Goal: Navigation & Orientation: Understand site structure

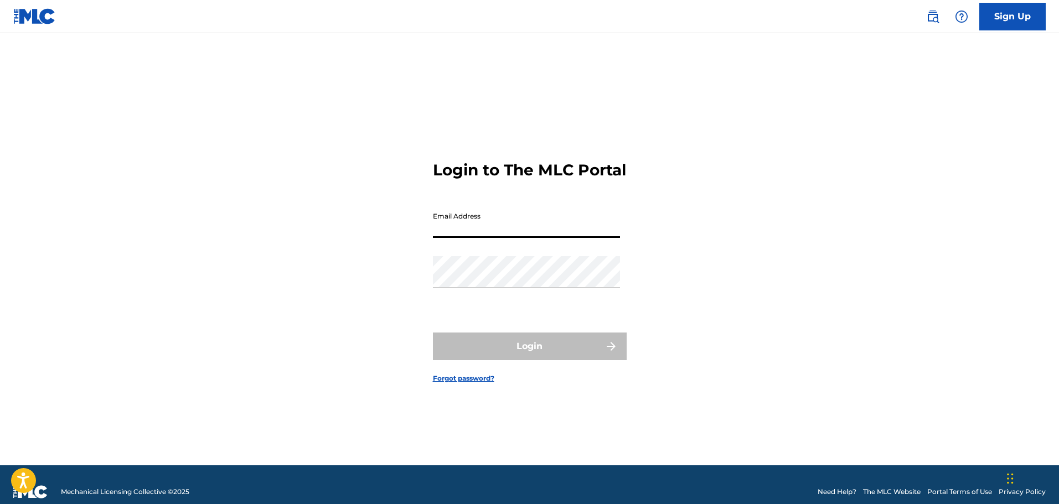
click at [470, 235] on input "Email Address" at bounding box center [526, 223] width 187 height 32
type input "b"
type input "[PERSON_NAME][EMAIL_ADDRESS][PERSON_NAME][DOMAIN_NAME]"
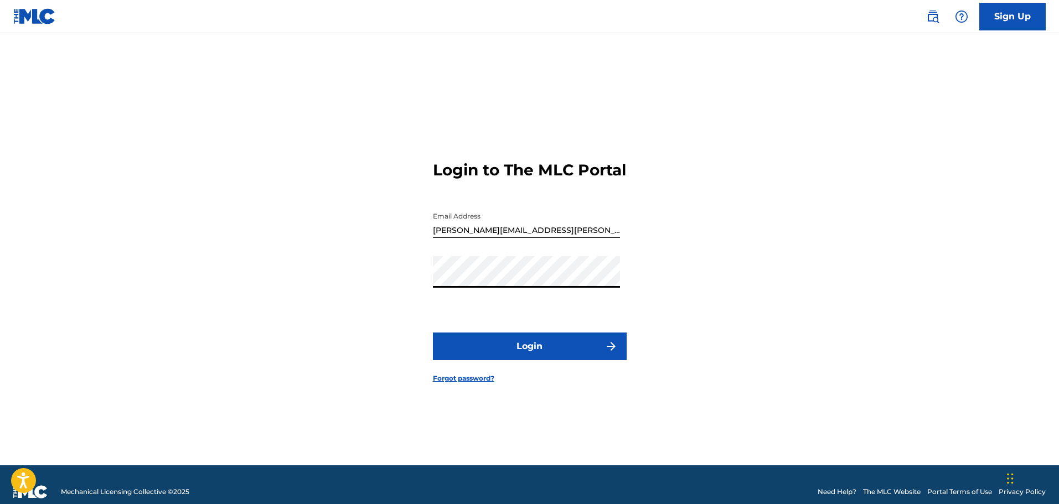
click at [380, 323] on div "Login to The MLC Portal Email Address [PERSON_NAME][EMAIL_ADDRESS][PERSON_NAME]…" at bounding box center [529, 263] width 775 height 405
click at [513, 359] on button "Login" at bounding box center [530, 347] width 194 height 28
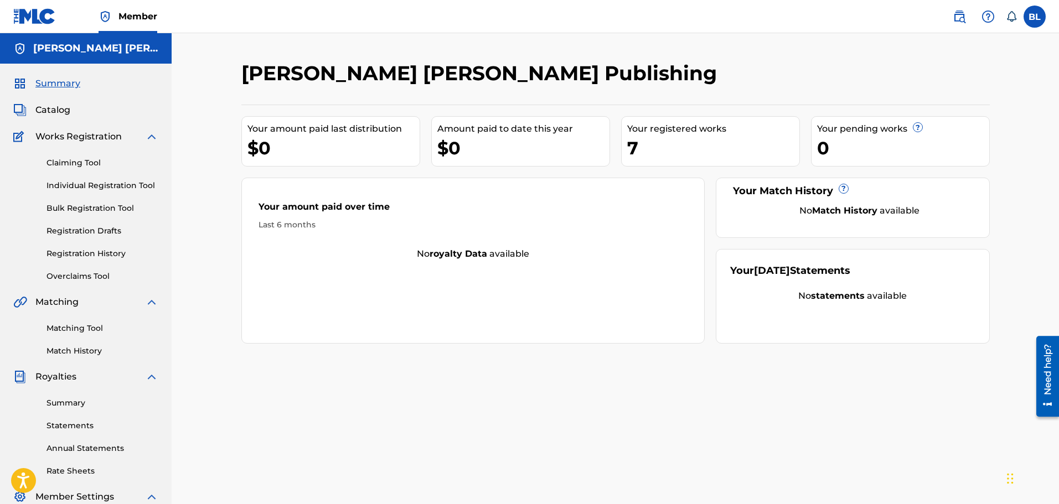
click at [39, 52] on h5 "[PERSON_NAME] [PERSON_NAME] Publishing" at bounding box center [95, 48] width 125 height 13
click at [1027, 14] on label at bounding box center [1035, 17] width 22 height 22
click at [1035, 17] on input "[PERSON_NAME] [PERSON_NAME][EMAIL_ADDRESS][PERSON_NAME][DOMAIN_NAME] Notificati…" at bounding box center [1035, 17] width 0 height 0
click at [925, 138] on link "Profile" at bounding box center [926, 138] width 22 height 10
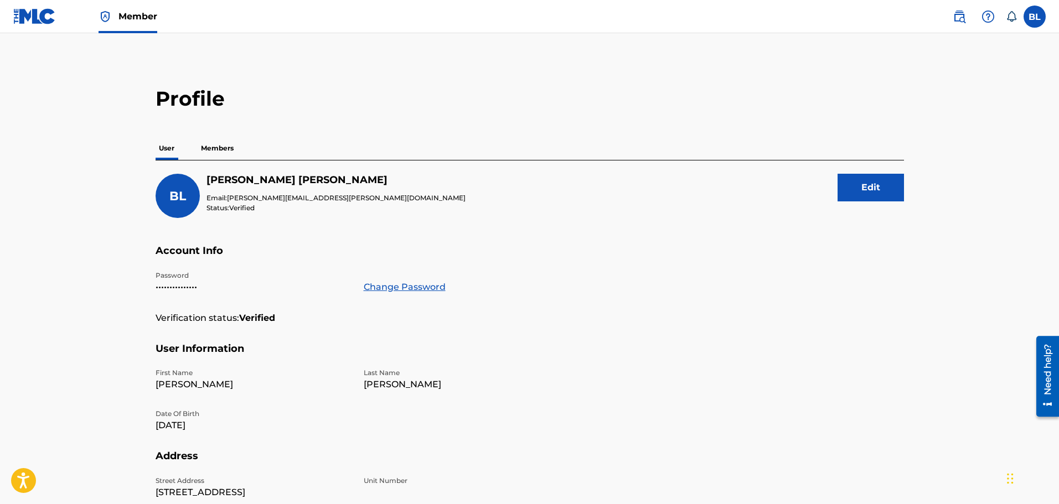
click at [210, 151] on p "Members" at bounding box center [217, 148] width 39 height 23
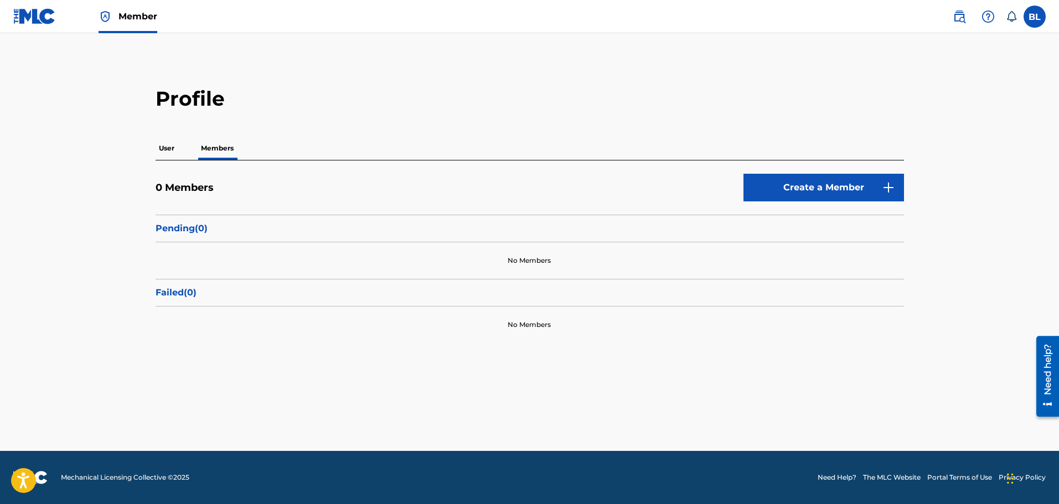
click at [168, 153] on p "User" at bounding box center [167, 148] width 22 height 23
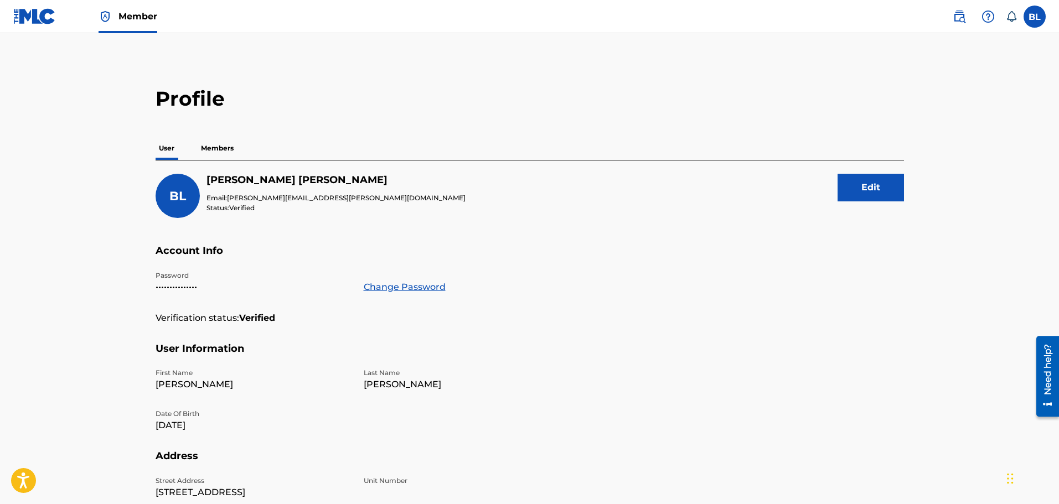
click at [88, 179] on main "Profile User Members [PERSON_NAME] Email: [PERSON_NAME][EMAIL_ADDRESS][PERSON_N…" at bounding box center [529, 369] width 1059 height 672
click at [859, 190] on button "Edit" at bounding box center [871, 188] width 66 height 28
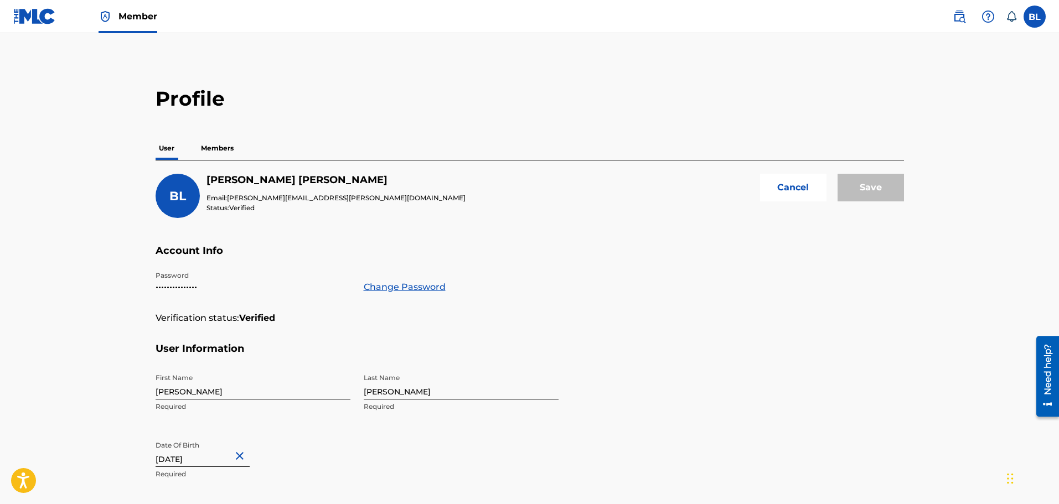
click at [796, 185] on button "Cancel" at bounding box center [793, 188] width 66 height 28
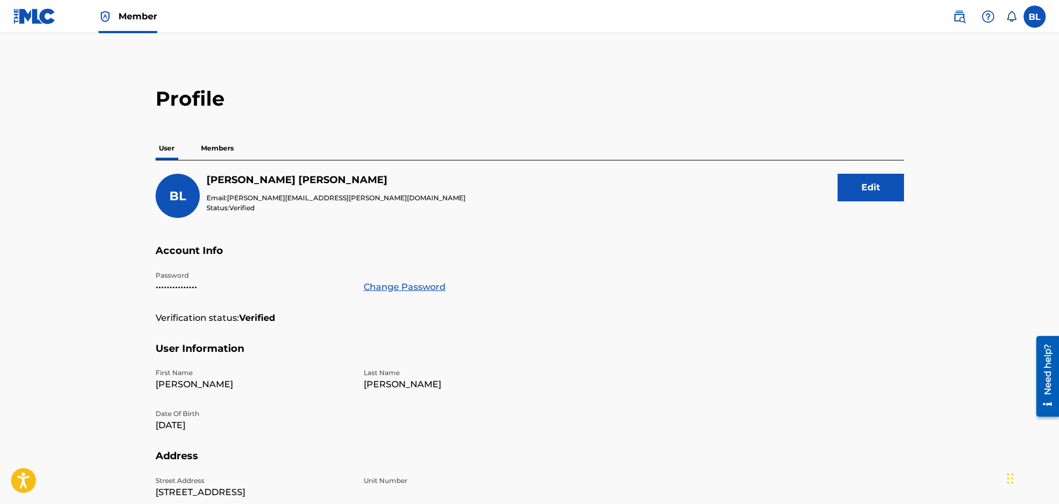
click at [33, 14] on img at bounding box center [34, 16] width 43 height 16
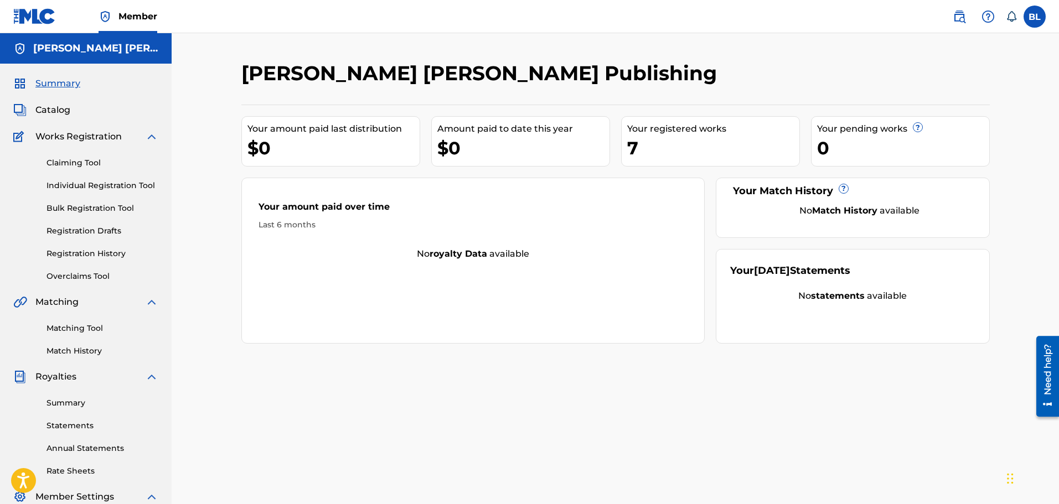
click at [57, 327] on link "Matching Tool" at bounding box center [103, 329] width 112 height 12
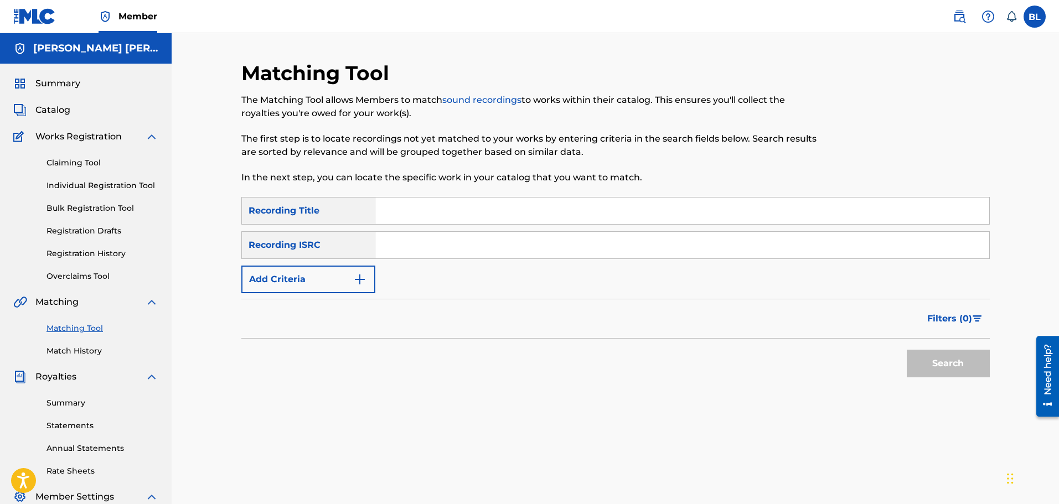
click at [84, 190] on link "Individual Registration Tool" at bounding box center [103, 186] width 112 height 12
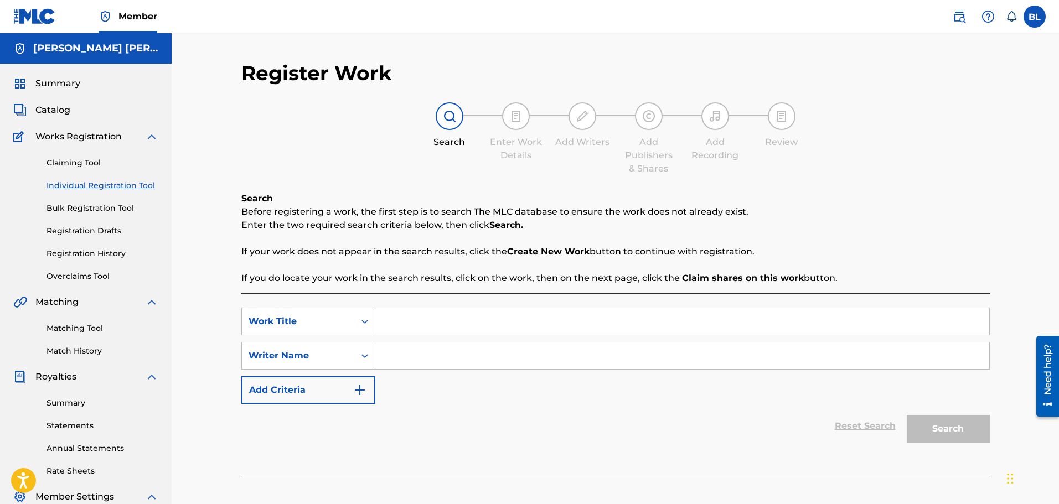
click at [81, 224] on div "Claiming Tool Individual Registration Tool Bulk Registration Tool Registration …" at bounding box center [85, 212] width 145 height 139
click at [79, 235] on link "Registration Drafts" at bounding box center [103, 231] width 112 height 12
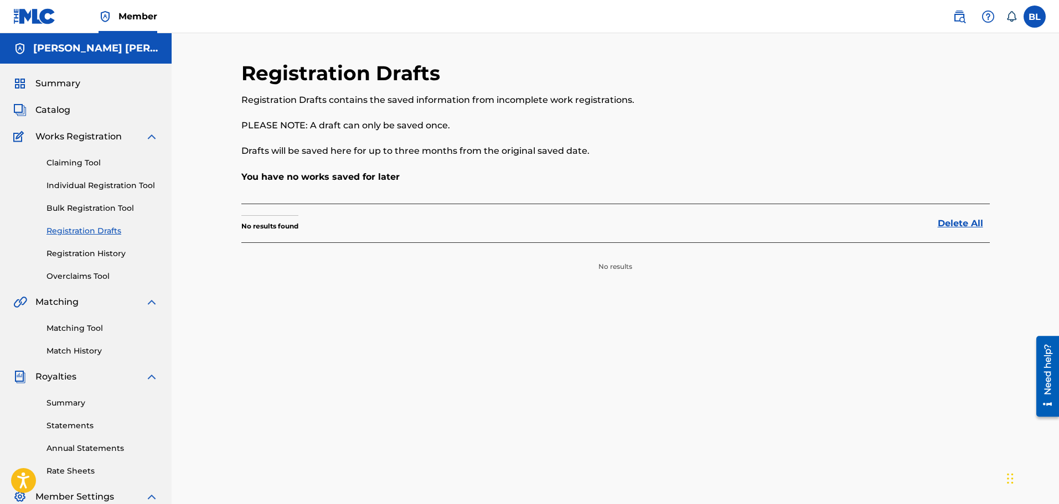
click at [73, 275] on link "Overclaims Tool" at bounding box center [103, 277] width 112 height 12
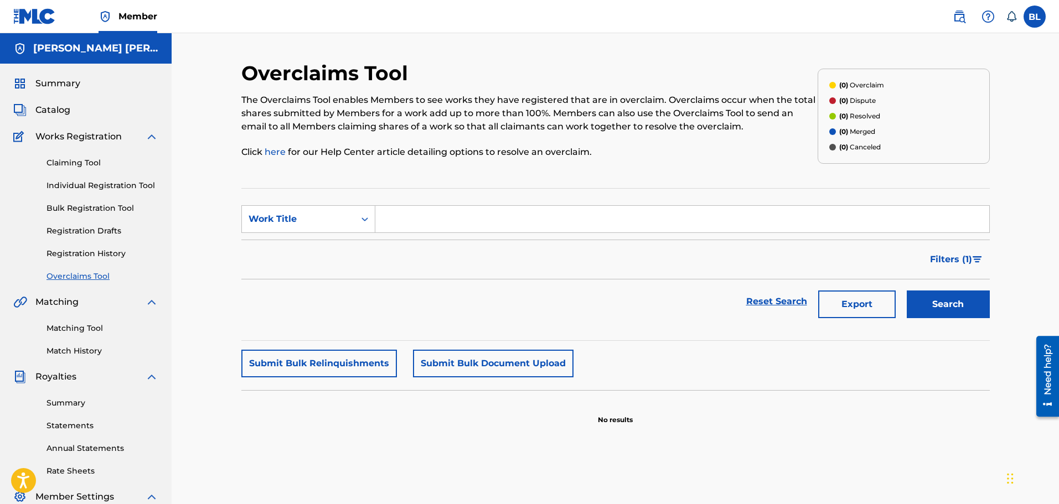
click at [76, 172] on div "Claiming Tool Individual Registration Tool Bulk Registration Tool Registration …" at bounding box center [85, 212] width 145 height 139
click at [76, 162] on link "Claiming Tool" at bounding box center [103, 163] width 112 height 12
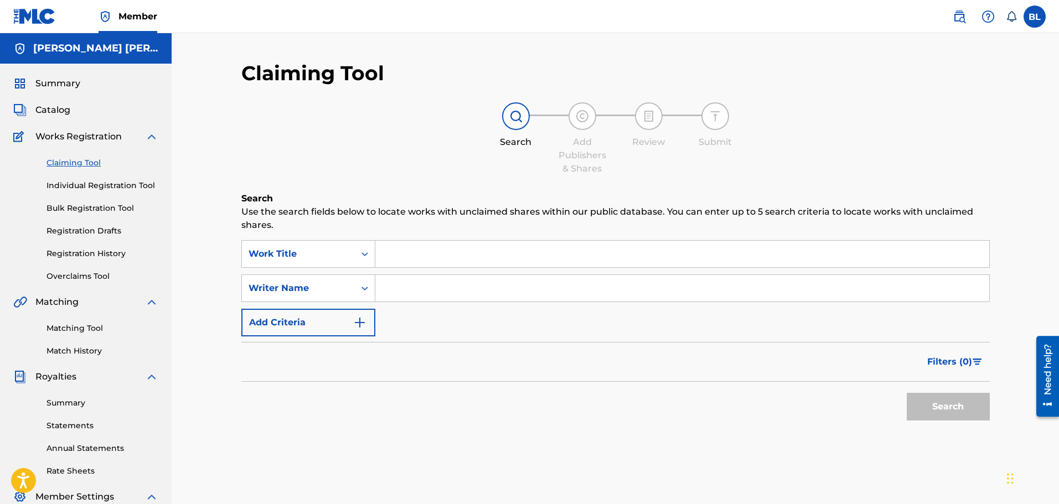
click at [84, 187] on link "Individual Registration Tool" at bounding box center [103, 186] width 112 height 12
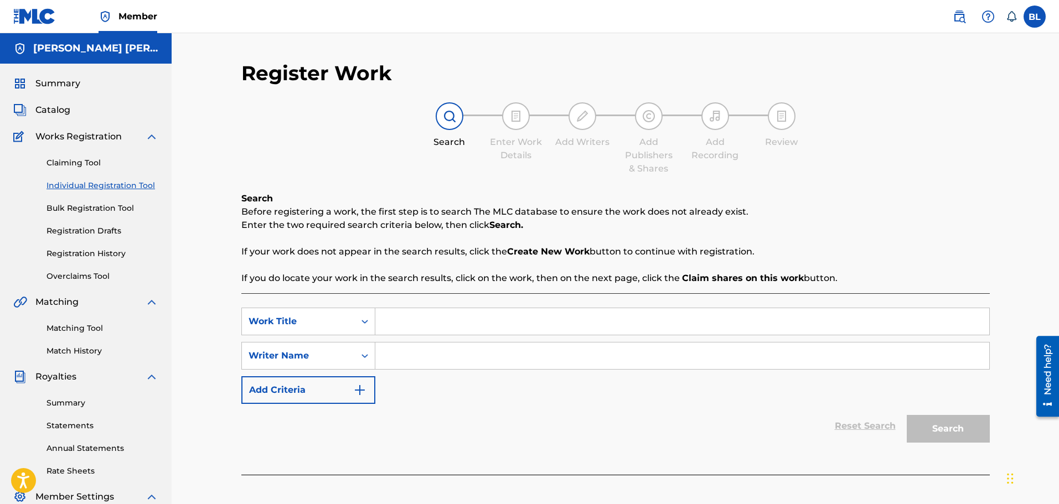
click at [57, 111] on span "Catalog" at bounding box center [52, 110] width 35 height 13
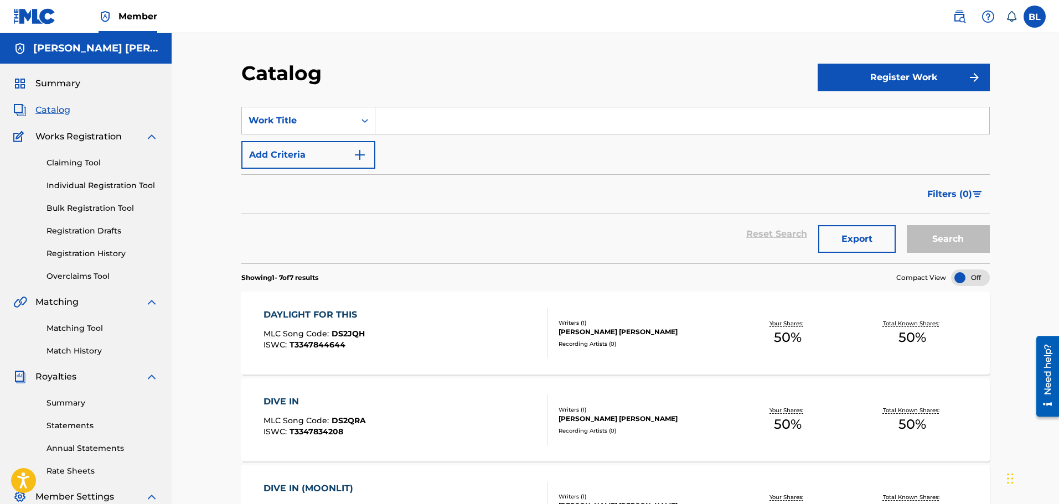
click at [611, 334] on div "[PERSON_NAME] [PERSON_NAME]" at bounding box center [642, 332] width 167 height 10
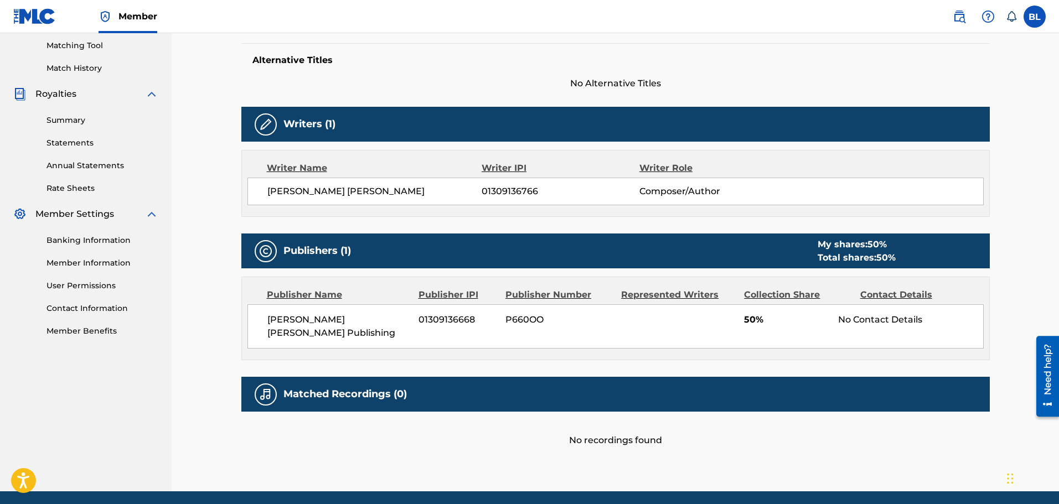
scroll to position [310, 0]
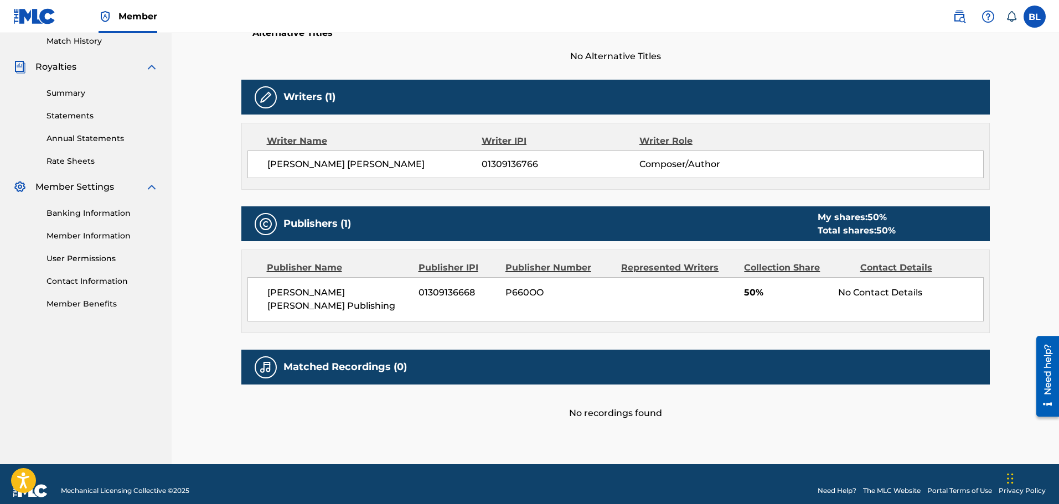
click at [370, 295] on span "[PERSON_NAME] [PERSON_NAME] Publishing" at bounding box center [338, 299] width 143 height 27
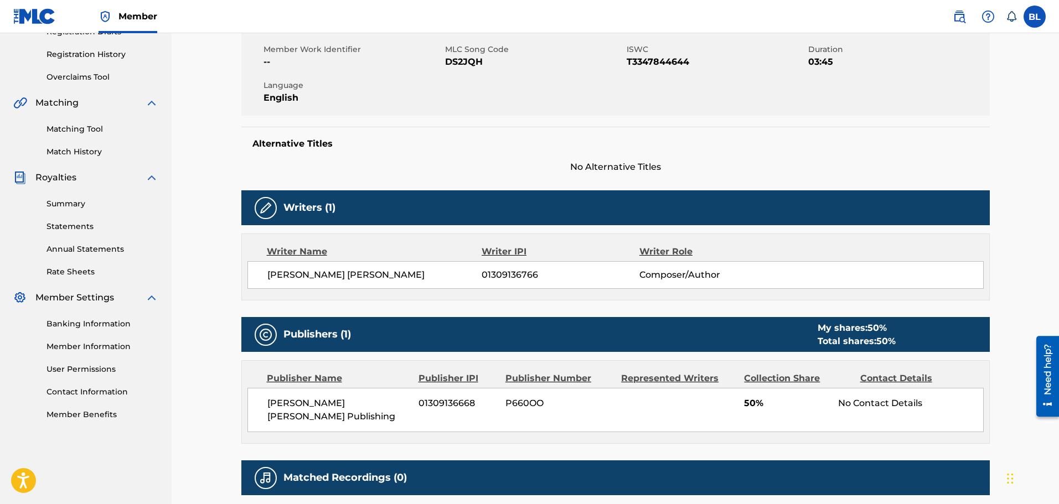
scroll to position [0, 0]
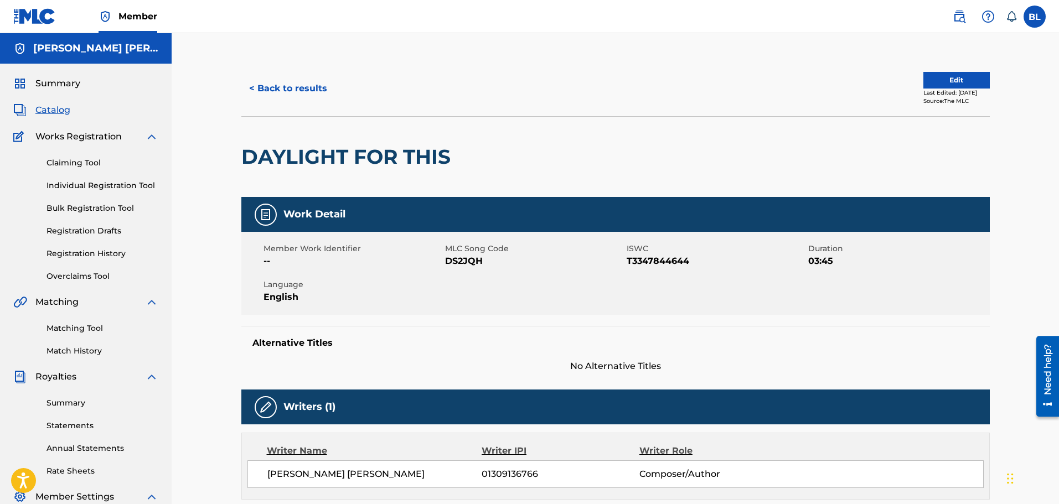
click at [933, 81] on button "Edit" at bounding box center [957, 80] width 66 height 17
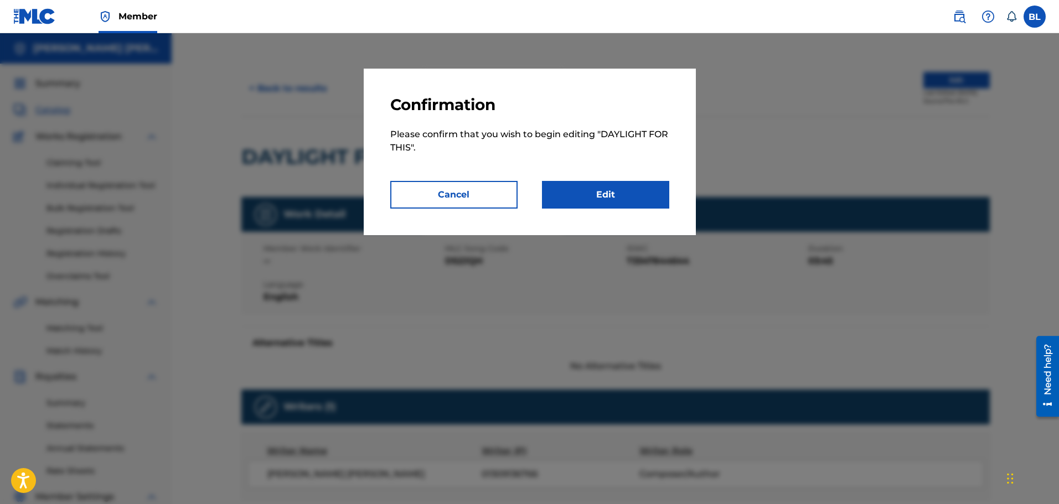
click at [440, 190] on button "Cancel" at bounding box center [453, 195] width 127 height 28
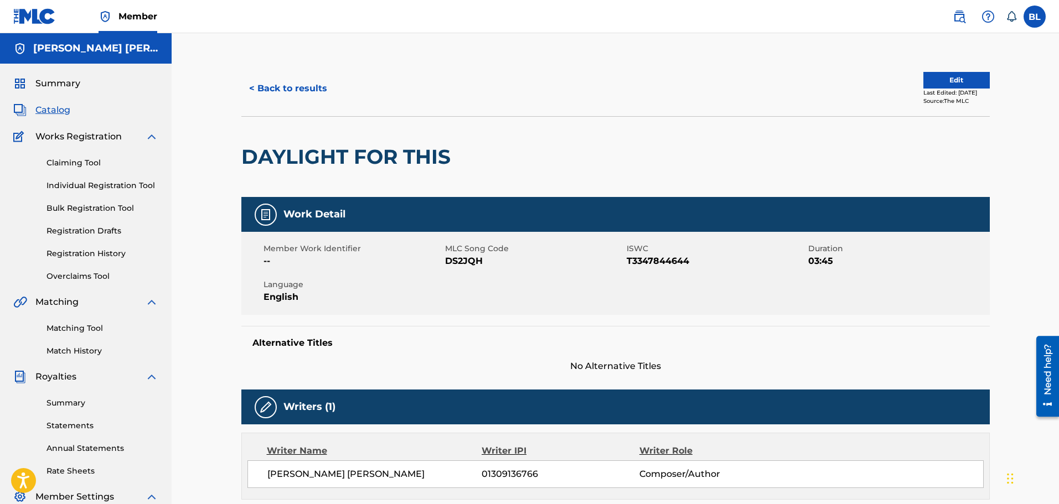
click at [487, 118] on div at bounding box center [542, 157] width 172 height 80
click at [46, 86] on span "Summary" at bounding box center [57, 83] width 45 height 13
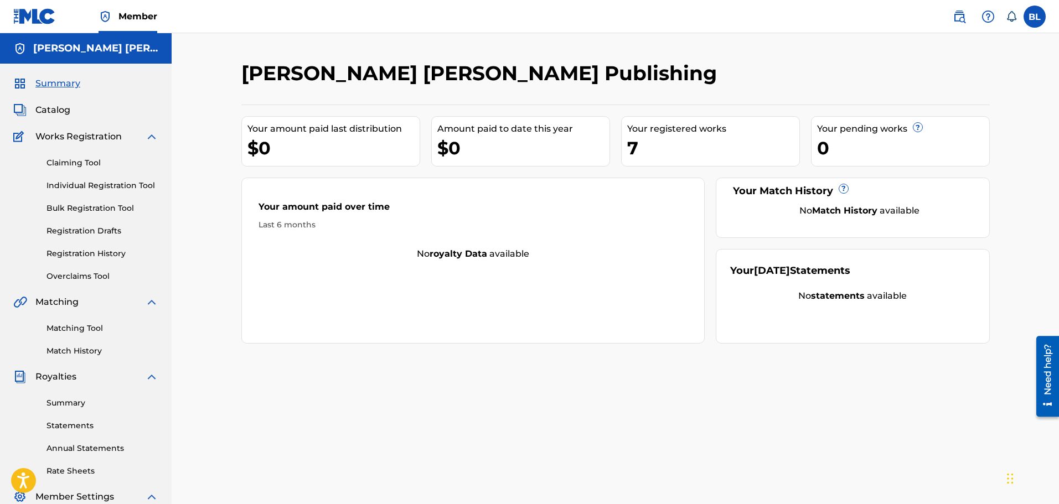
click at [702, 142] on div "7" at bounding box center [713, 148] width 172 height 25
click at [63, 137] on span "Works Registration" at bounding box center [78, 136] width 86 height 13
click at [74, 250] on link "Registration History" at bounding box center [103, 254] width 112 height 12
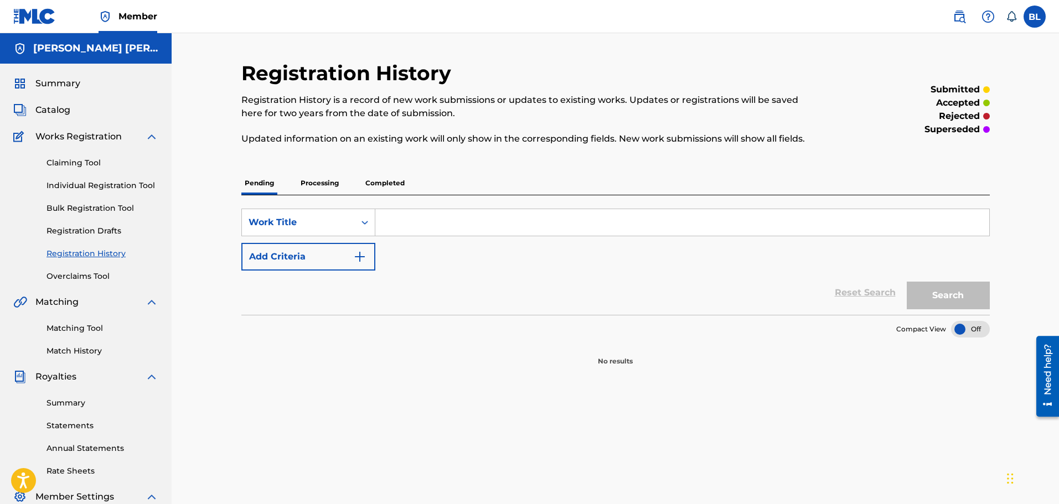
click at [75, 232] on link "Registration Drafts" at bounding box center [103, 231] width 112 height 12
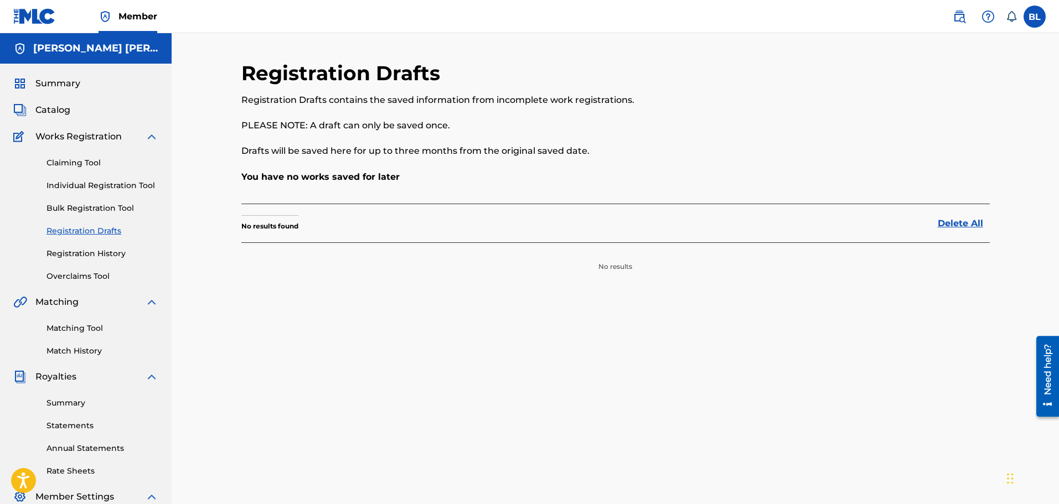
click at [75, 207] on link "Bulk Registration Tool" at bounding box center [103, 209] width 112 height 12
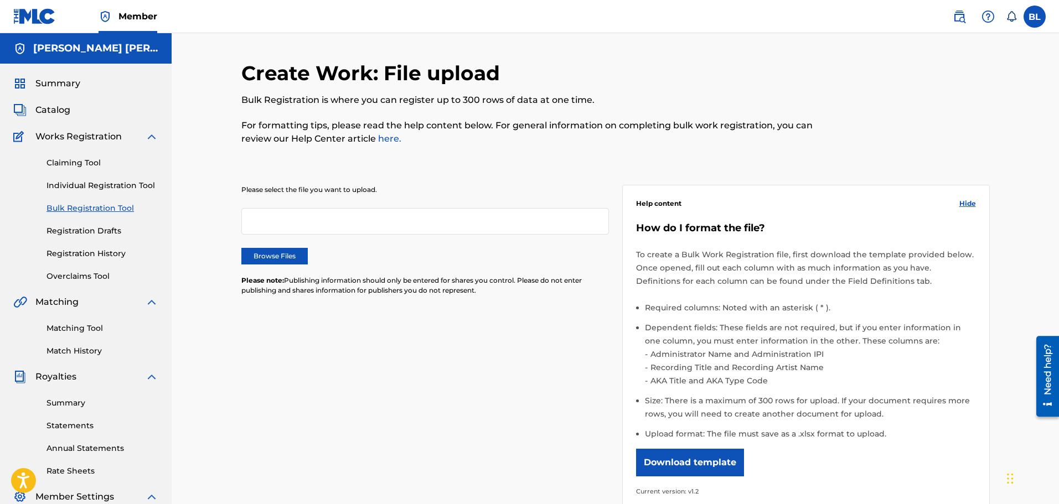
click at [73, 187] on link "Individual Registration Tool" at bounding box center [103, 186] width 112 height 12
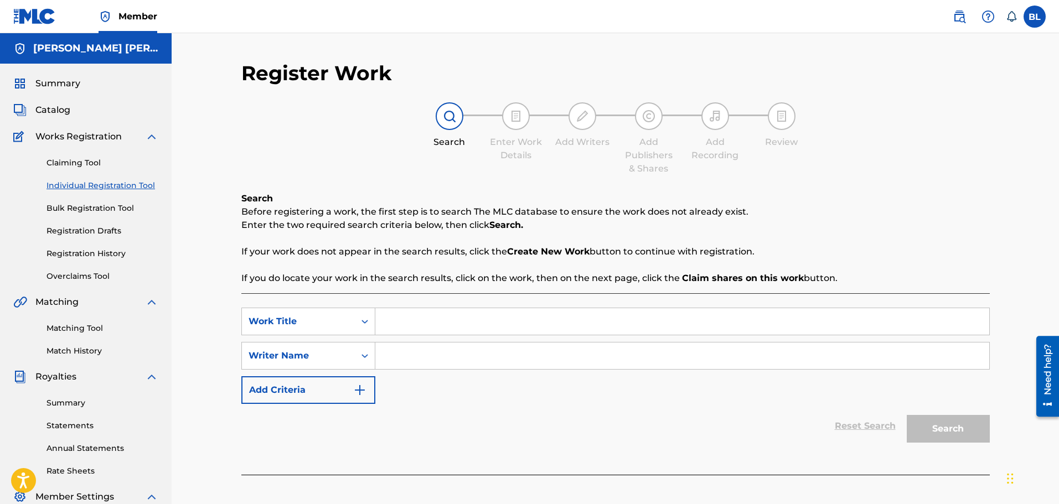
click at [74, 158] on link "Claiming Tool" at bounding box center [103, 163] width 112 height 12
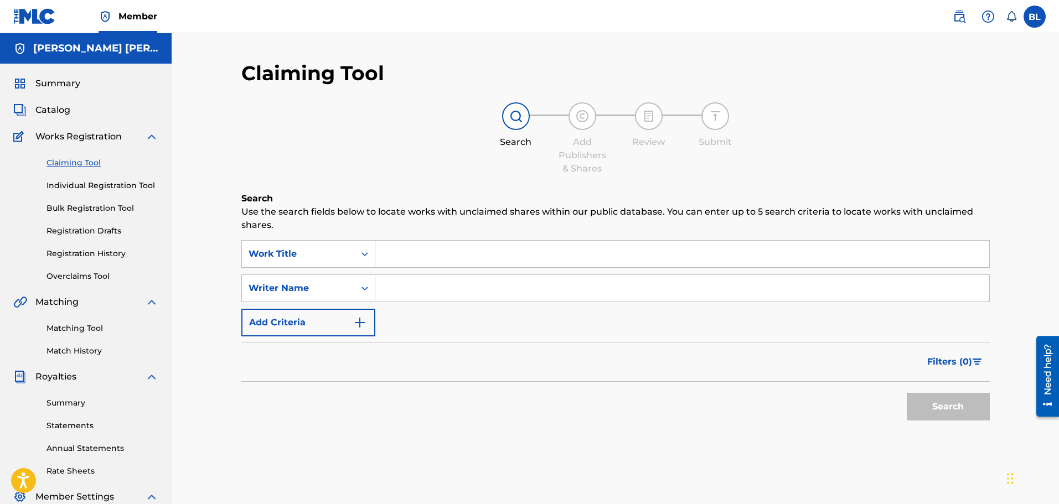
click at [83, 330] on link "Matching Tool" at bounding box center [103, 329] width 112 height 12
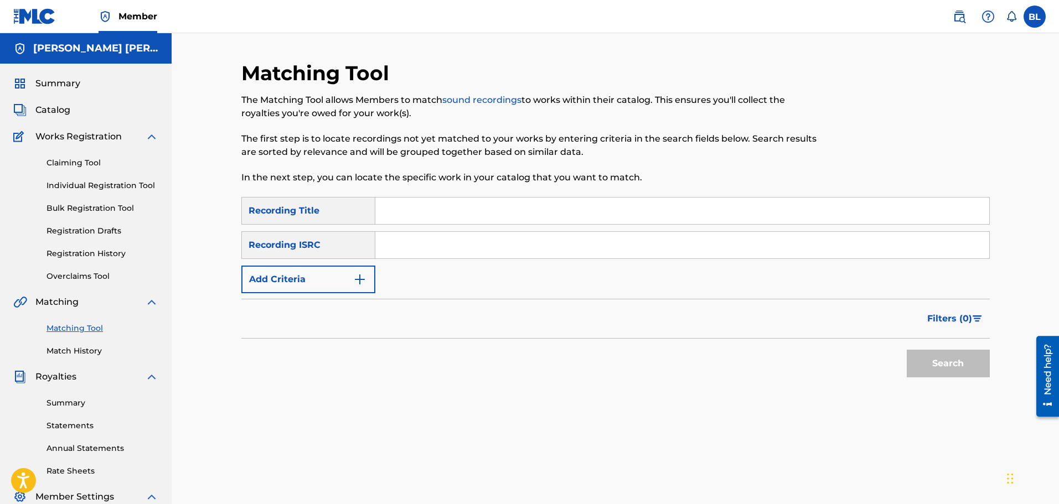
click at [68, 357] on link "Match History" at bounding box center [103, 352] width 112 height 12
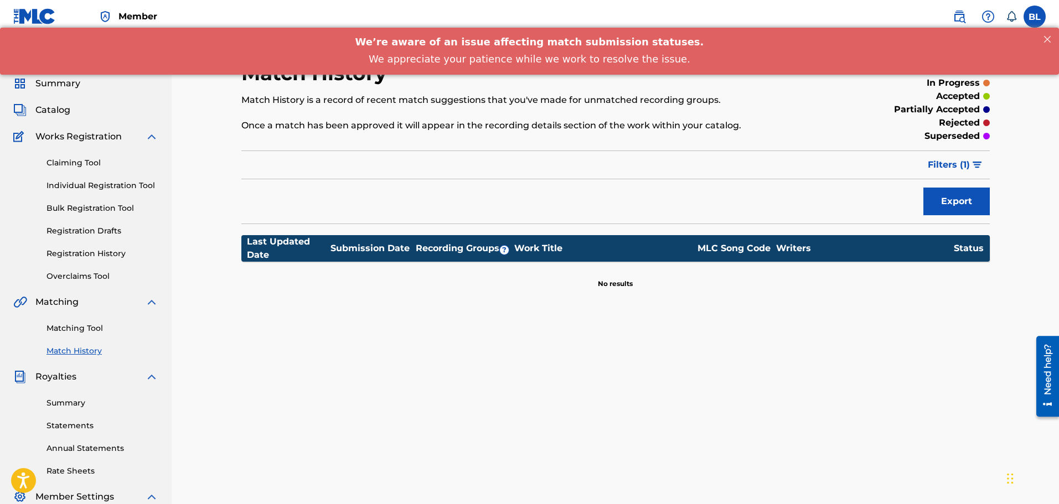
click at [63, 400] on link "Summary" at bounding box center [103, 404] width 112 height 12
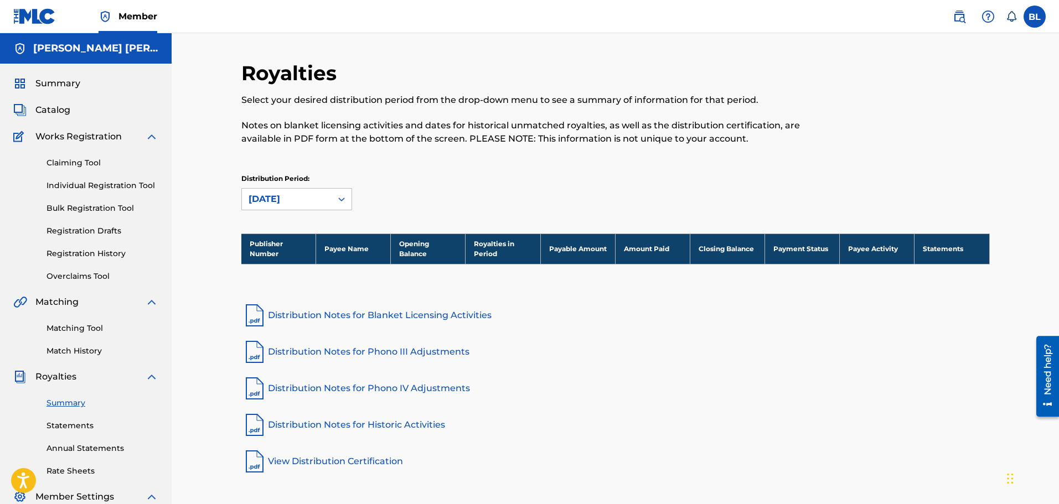
click at [70, 424] on link "Statements" at bounding box center [103, 426] width 112 height 12
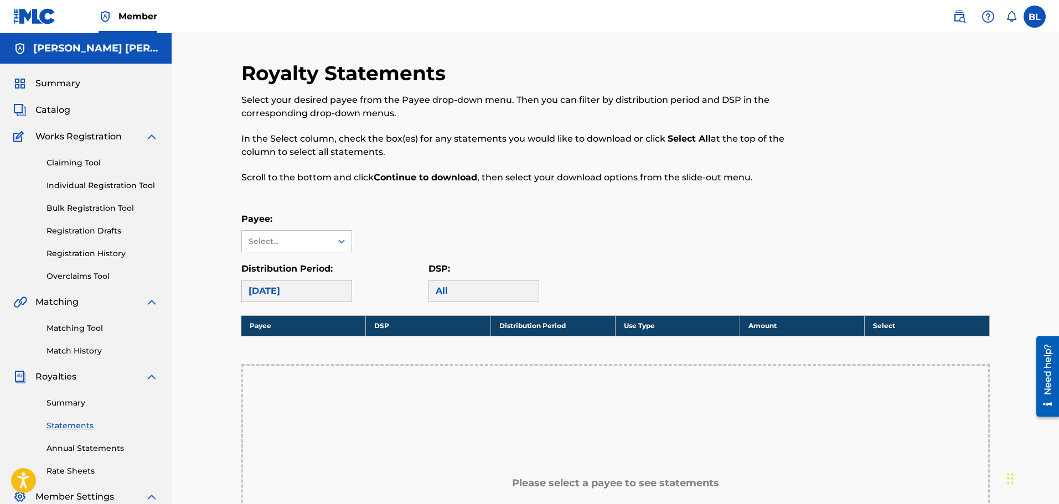
click at [60, 119] on div "Summary Catalog Works Registration Claiming Tool Individual Registration Tool B…" at bounding box center [86, 349] width 172 height 570
click at [54, 110] on span "Catalog" at bounding box center [52, 110] width 35 height 13
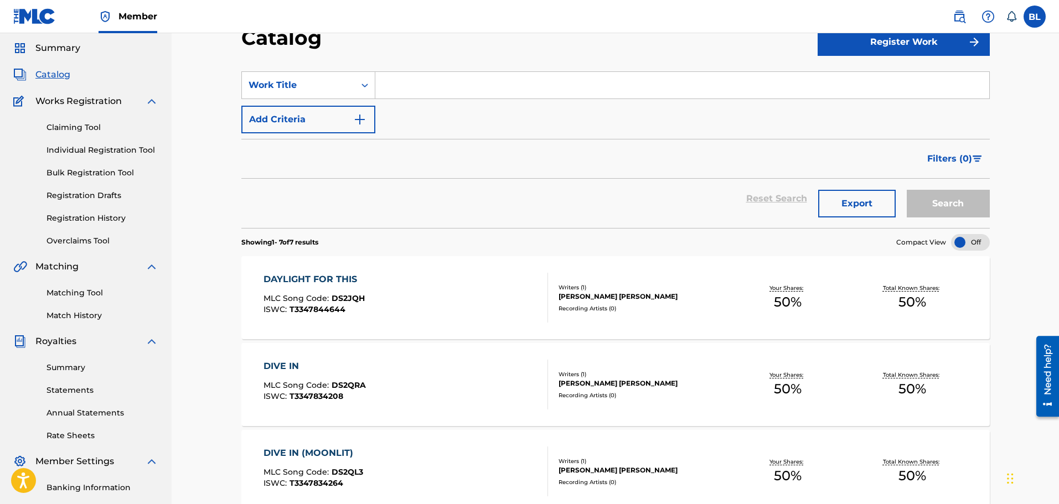
scroll to position [55, 0]
